Goal: Task Accomplishment & Management: Use online tool/utility

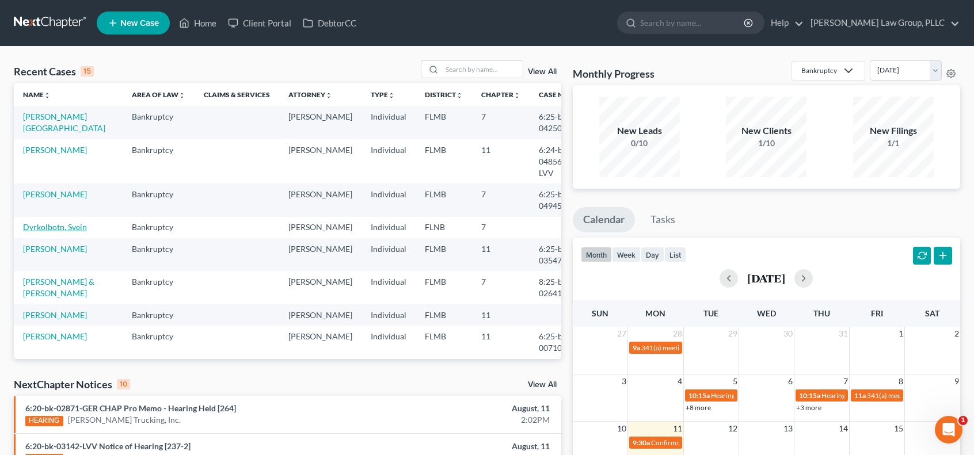
click at [47, 222] on link "Dyrkolbotn, Svein" at bounding box center [55, 227] width 64 height 10
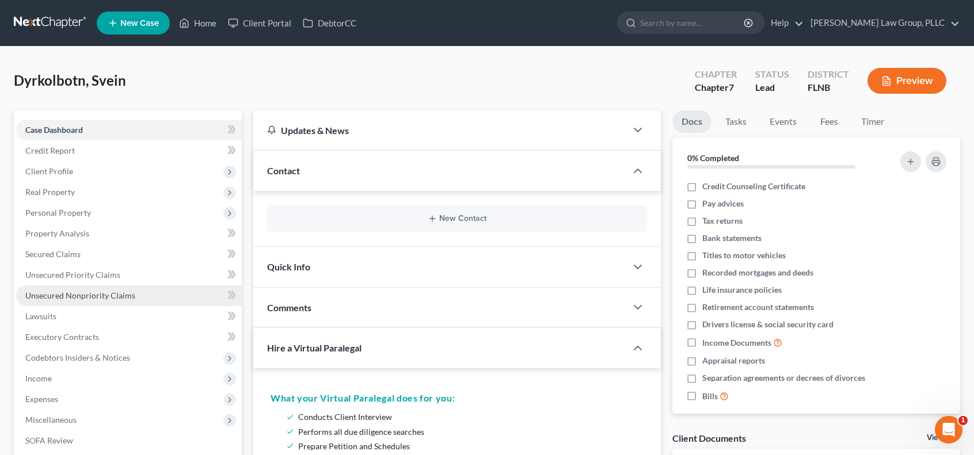
scroll to position [192, 0]
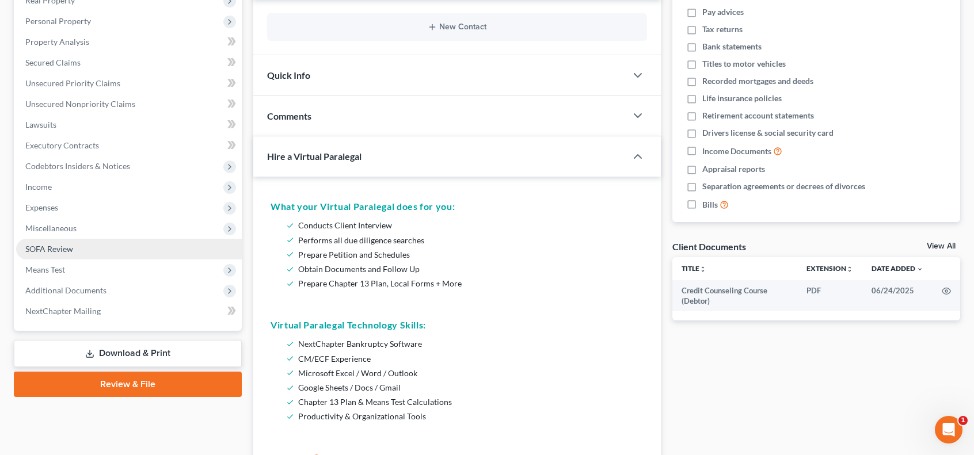
click at [105, 250] on link "SOFA Review" at bounding box center [129, 249] width 226 height 21
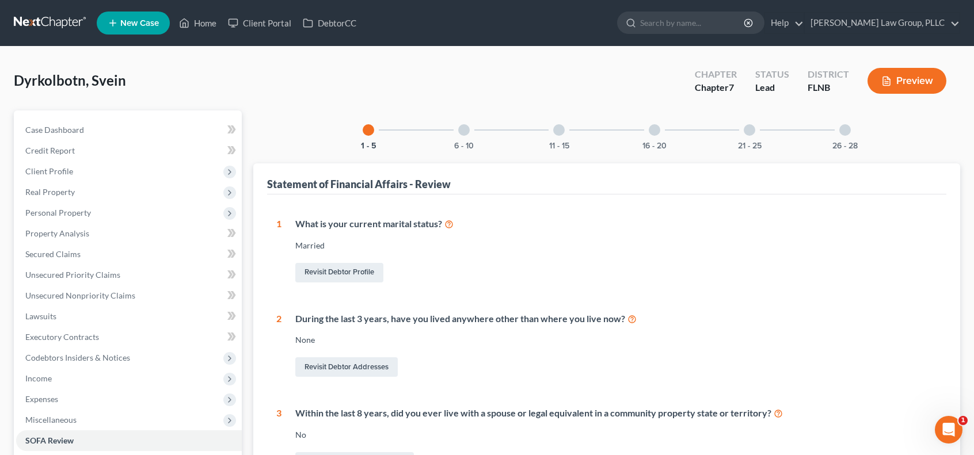
click at [843, 126] on div at bounding box center [846, 130] width 12 height 12
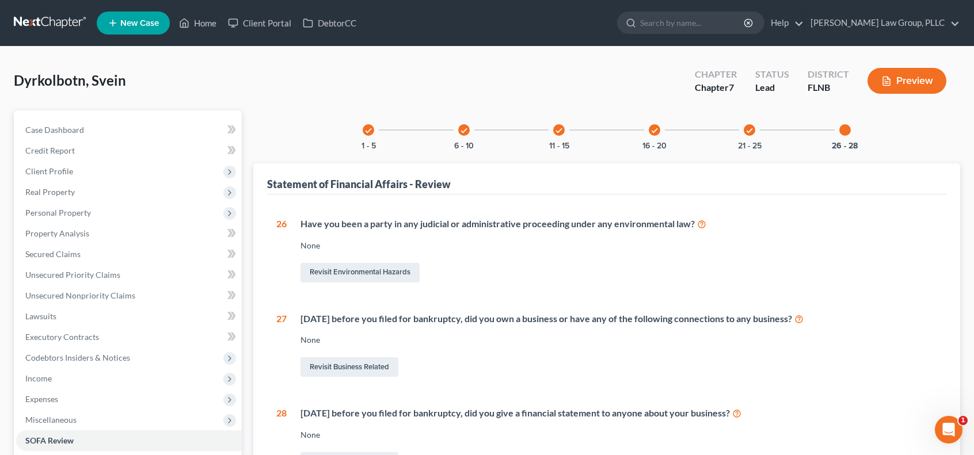
scroll to position [176, 0]
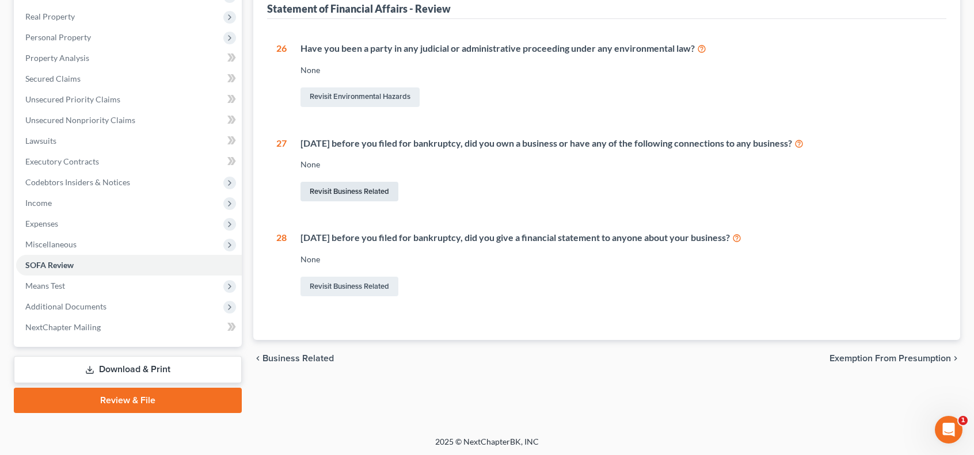
click at [348, 192] on link "Revisit Business Related" at bounding box center [350, 192] width 98 height 20
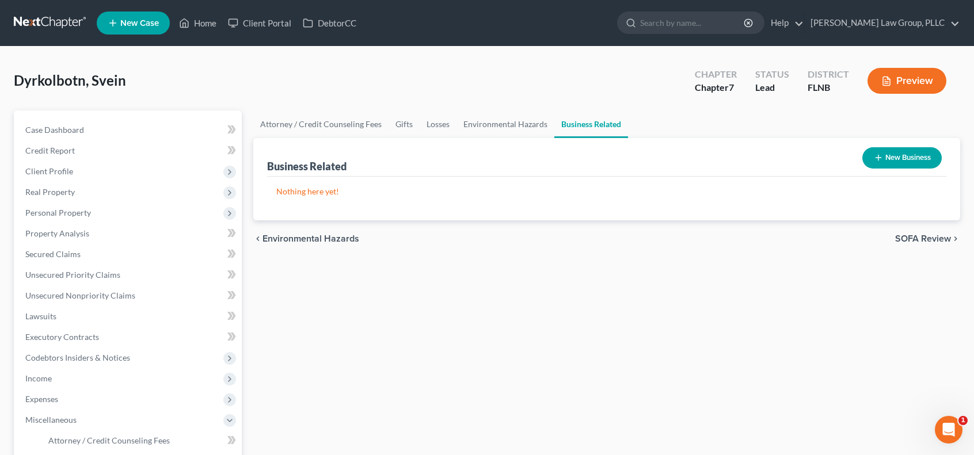
click at [896, 157] on button "New Business" at bounding box center [902, 157] width 79 height 21
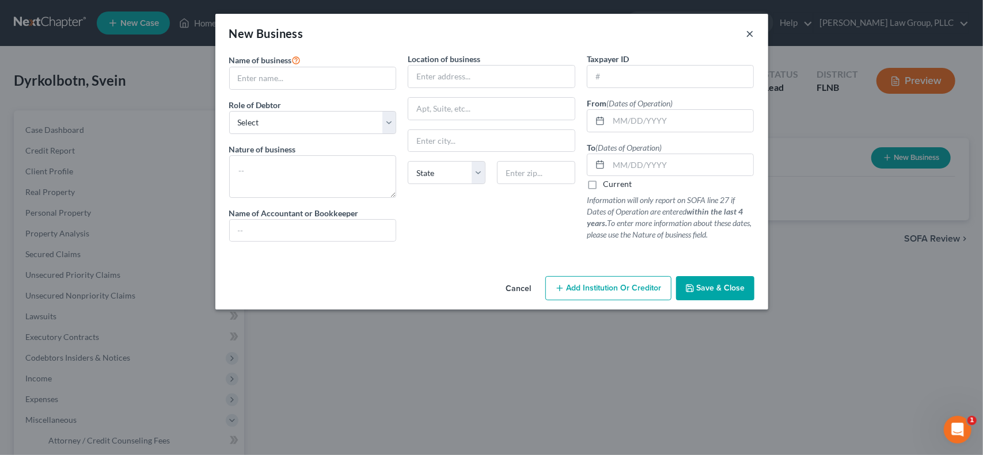
click at [751, 33] on button "×" at bounding box center [750, 33] width 8 height 14
